Goal: Transaction & Acquisition: Subscribe to service/newsletter

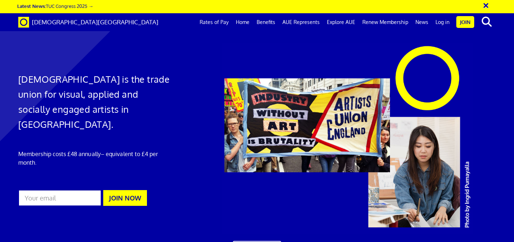
scroll to position [0, 4]
click at [443, 22] on link "Log in" at bounding box center [442, 22] width 21 height 18
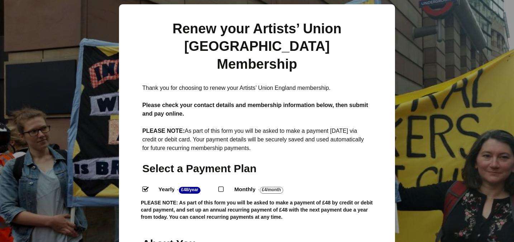
scroll to position [83, 0]
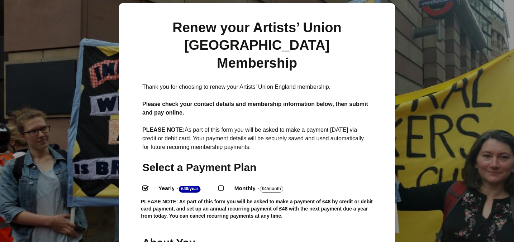
click at [223, 186] on input "Monthly - £4/Month ." at bounding box center [220, 188] width 5 height 5
radio input "true"
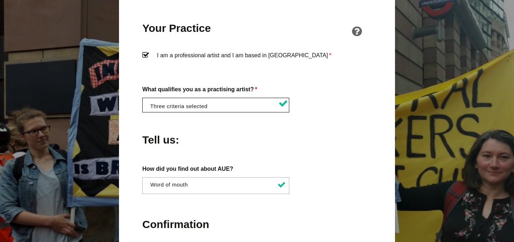
scroll to position [0, 0]
click at [226, 98] on li at bounding box center [217, 104] width 147 height 12
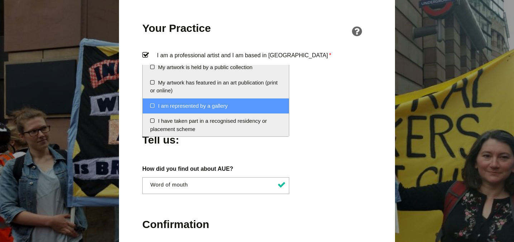
scroll to position [121, 0]
click at [340, 128] on div "About You Name * Ellie First * Stanworth-Owen Last Email * ellie@thebugclubstud…" at bounding box center [256, 54] width 229 height 638
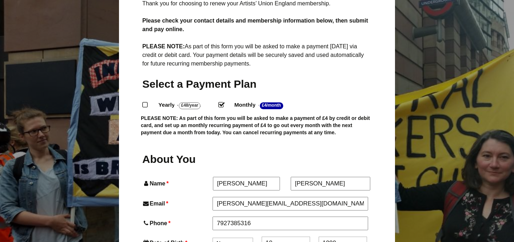
scroll to position [190, 0]
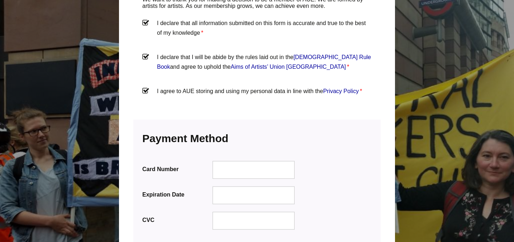
scroll to position [830, 0]
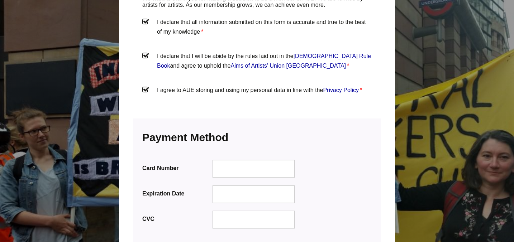
click at [228, 211] on div at bounding box center [254, 220] width 82 height 18
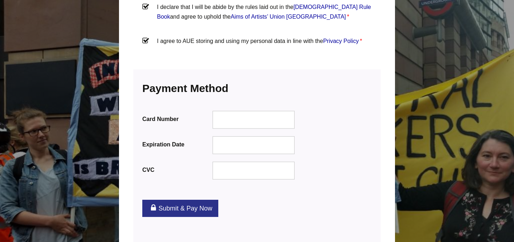
scroll to position [961, 0]
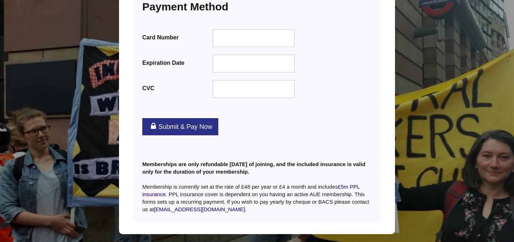
click at [189, 118] on link "Submit & Pay Now" at bounding box center [180, 126] width 76 height 17
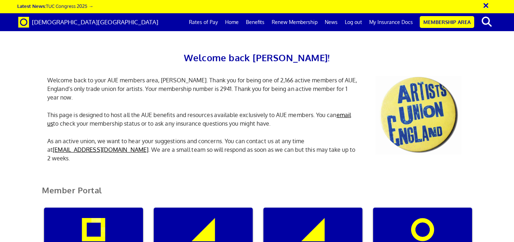
scroll to position [87, 0]
click at [173, 208] on div "My insurance documents" at bounding box center [203, 242] width 99 height 69
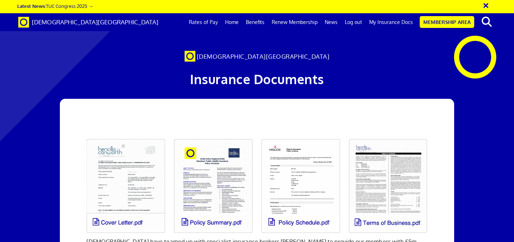
scroll to position [108, 0]
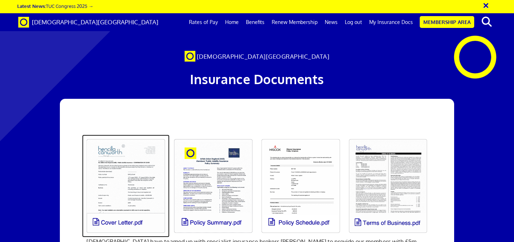
click at [142, 135] on link at bounding box center [125, 186] width 87 height 103
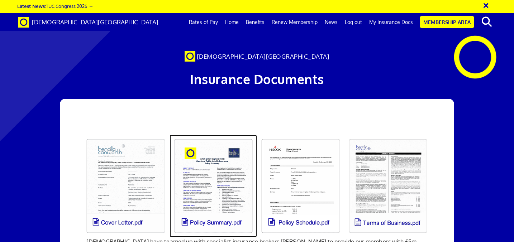
click at [224, 135] on link at bounding box center [213, 186] width 87 height 103
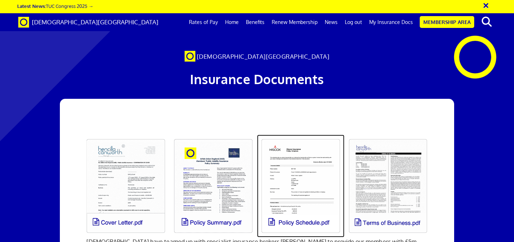
click at [286, 135] on link at bounding box center [300, 186] width 87 height 103
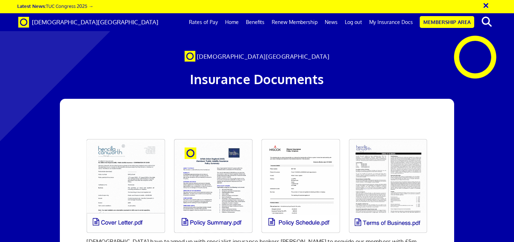
click at [387, 22] on link "My Insurance Docs" at bounding box center [391, 22] width 51 height 18
